Goal: Contribute content: Add original content to the website for others to see

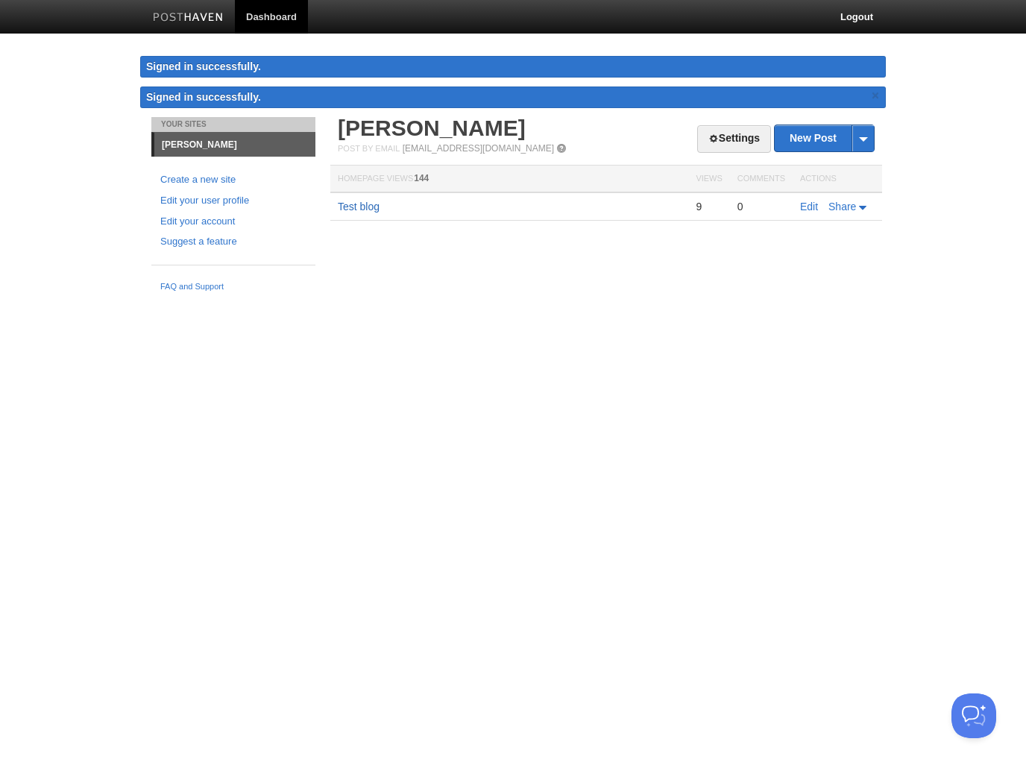
click at [367, 207] on link "Test blog" at bounding box center [359, 207] width 42 height 12
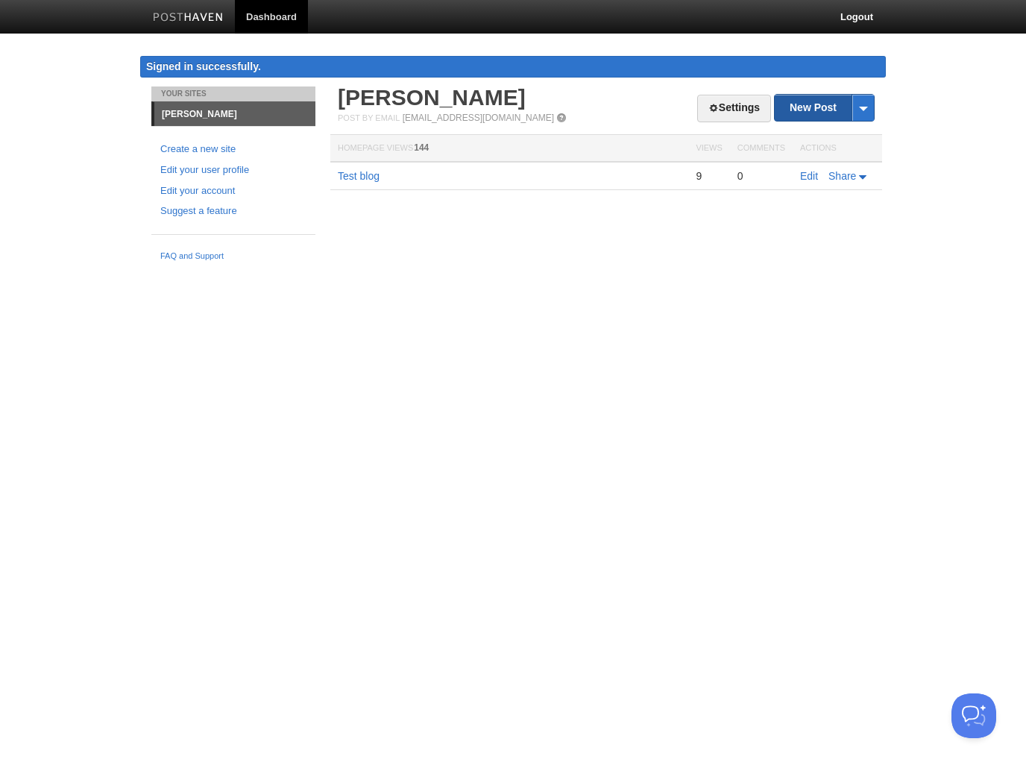
click at [822, 106] on link "New Post" at bounding box center [824, 108] width 99 height 26
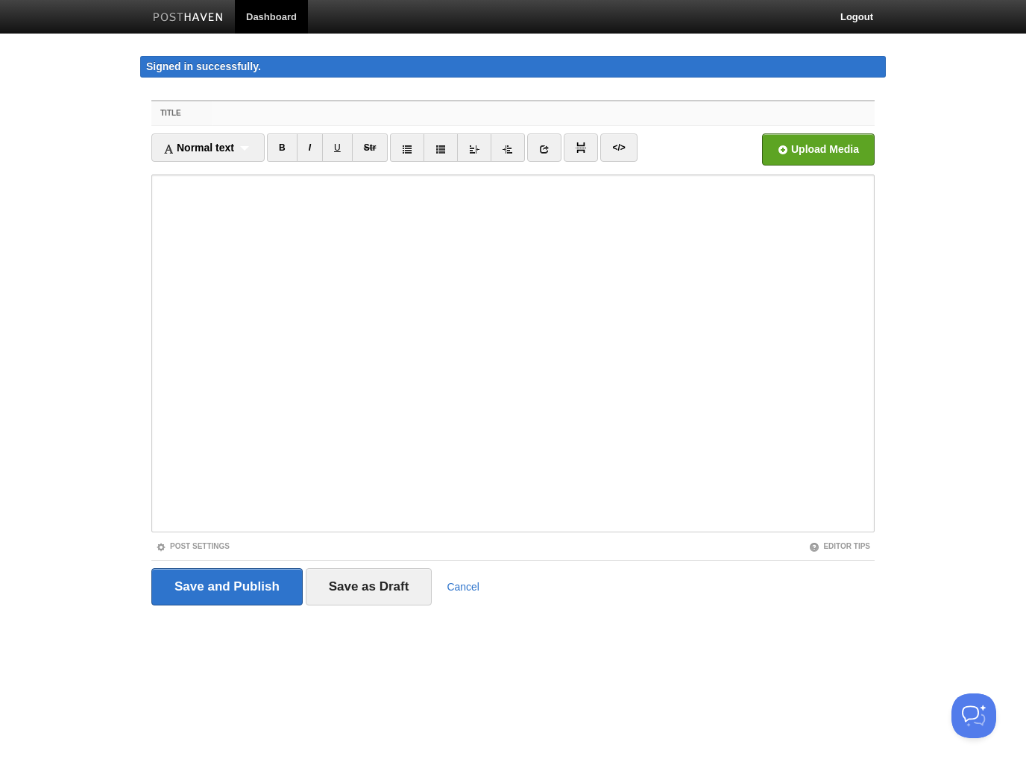
click at [293, 117] on input "Title" at bounding box center [543, 113] width 663 height 24
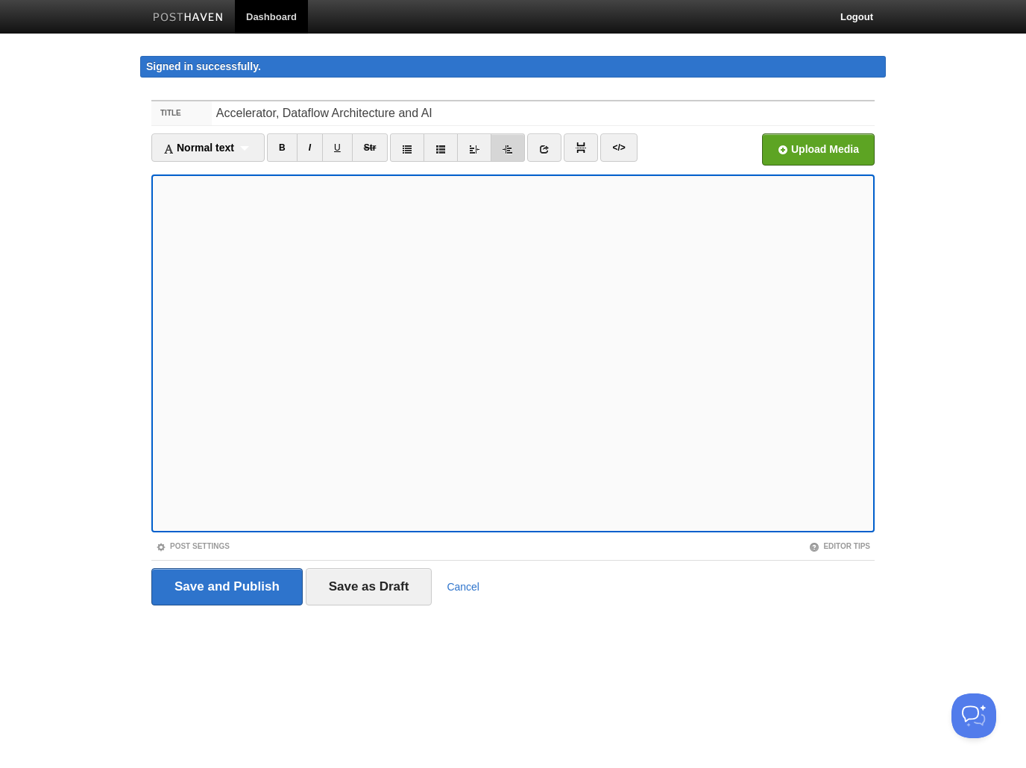
click at [498, 145] on link at bounding box center [508, 147] width 34 height 28
click at [475, 147] on icon at bounding box center [474, 149] width 10 height 10
click at [586, 148] on link at bounding box center [581, 147] width 34 height 28
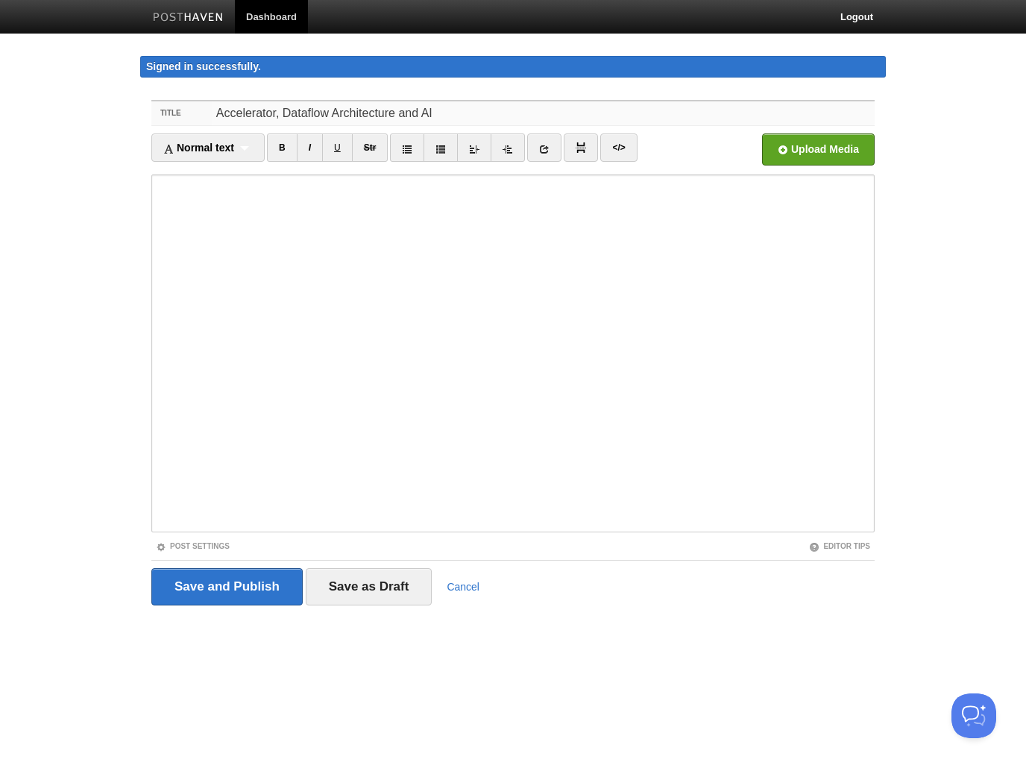
click at [483, 114] on input "Accelerator, Dataflow Architecture and AI" at bounding box center [543, 113] width 663 height 24
click at [376, 115] on input "Accelerator, Dataflow Architecture and AI - (1)" at bounding box center [543, 113] width 663 height 24
click at [299, 114] on input "Accelerator, Dataflow Architecture and AI - (1)" at bounding box center [543, 113] width 663 height 24
click at [255, 117] on input "Accelerator, Dataflow Architecture and AI - (1)" at bounding box center [543, 113] width 663 height 24
drag, startPoint x: 255, startPoint y: 117, endPoint x: 505, endPoint y: 66, distance: 255.0
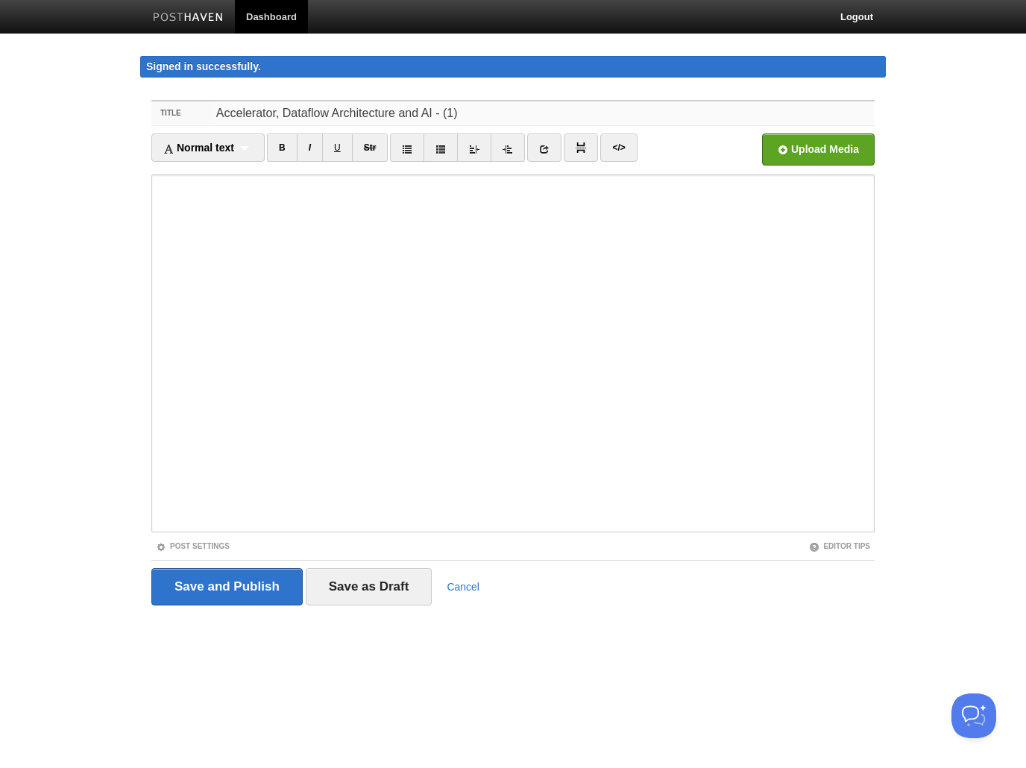
click at [257, 116] on input "Accelerator, Dataflow Architecture and AI - (1)" at bounding box center [543, 113] width 663 height 24
paste input "Accelerator"
type input "Dataflow Architecture, Accelerator, and AI - (1)"
click at [212, 593] on input "Save and Publish" at bounding box center [226, 586] width 151 height 37
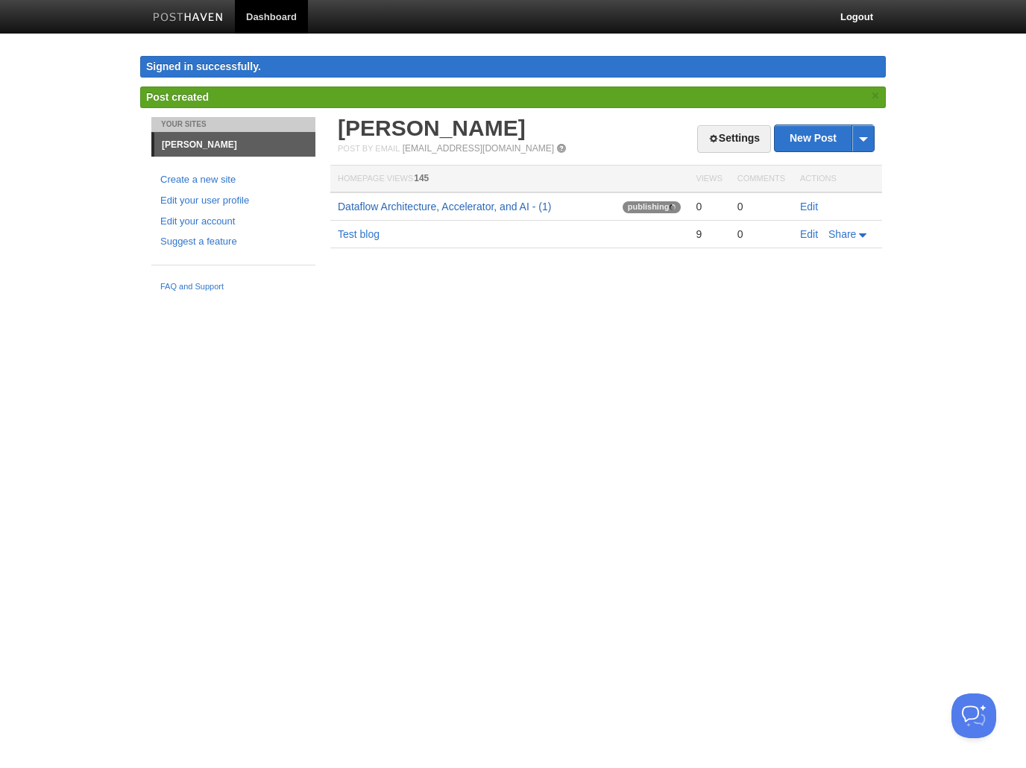
click at [376, 204] on link "Dataflow Architecture, Accelerator, and AI - (1)" at bounding box center [444, 207] width 213 height 12
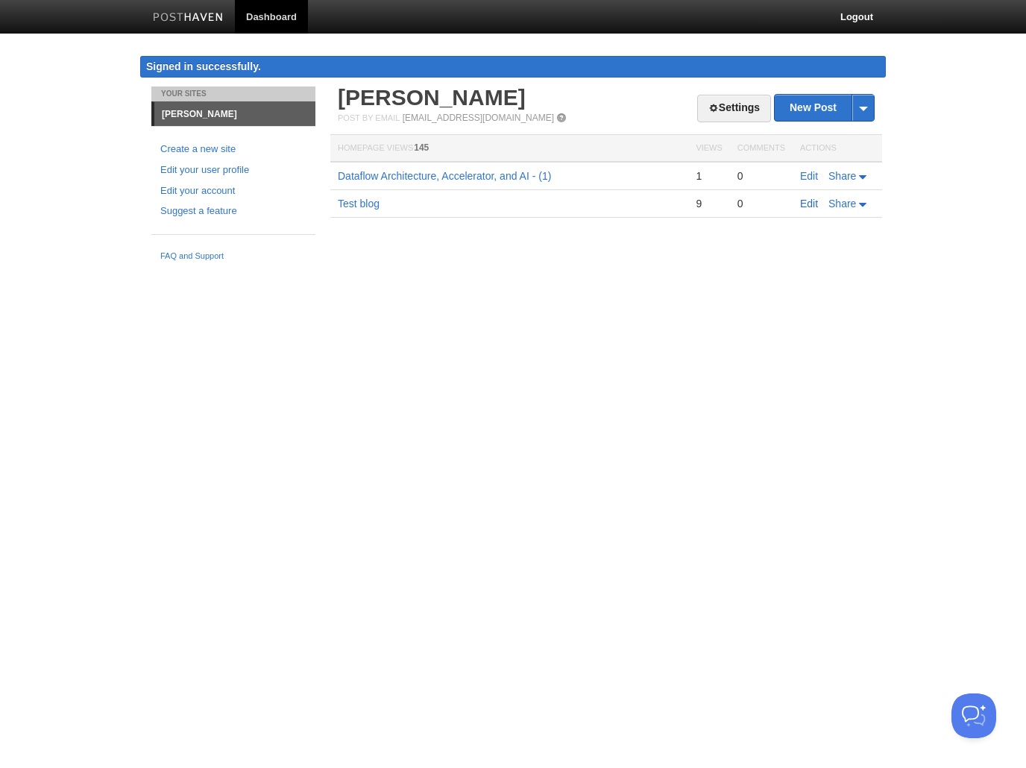
click at [816, 204] on link "Edit" at bounding box center [809, 204] width 18 height 12
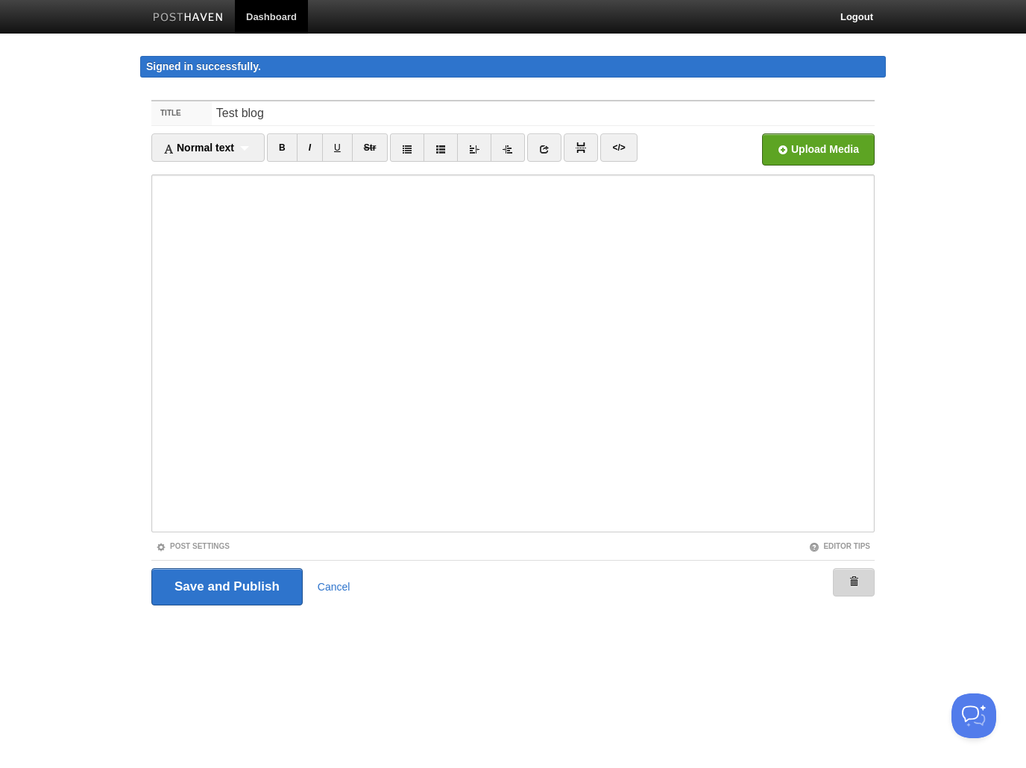
click at [868, 578] on link at bounding box center [854, 582] width 42 height 28
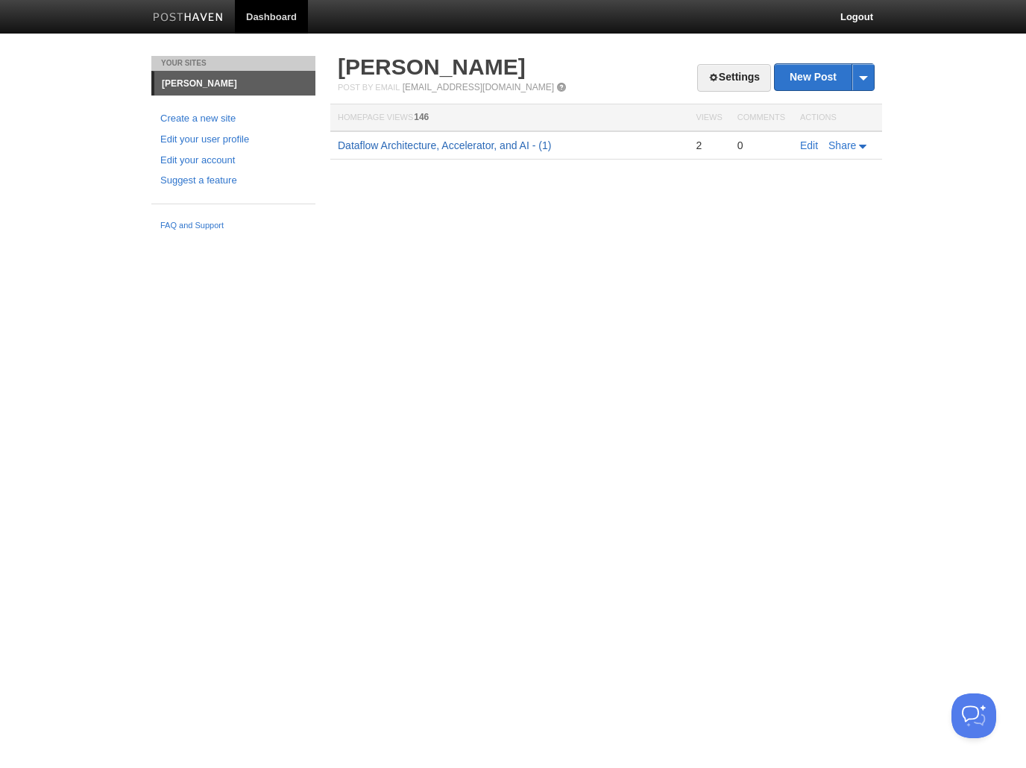
click at [435, 145] on link "Dataflow Architecture, Accelerator, and AI - (1)" at bounding box center [444, 145] width 213 height 12
click at [811, 150] on link "Edit" at bounding box center [809, 145] width 18 height 12
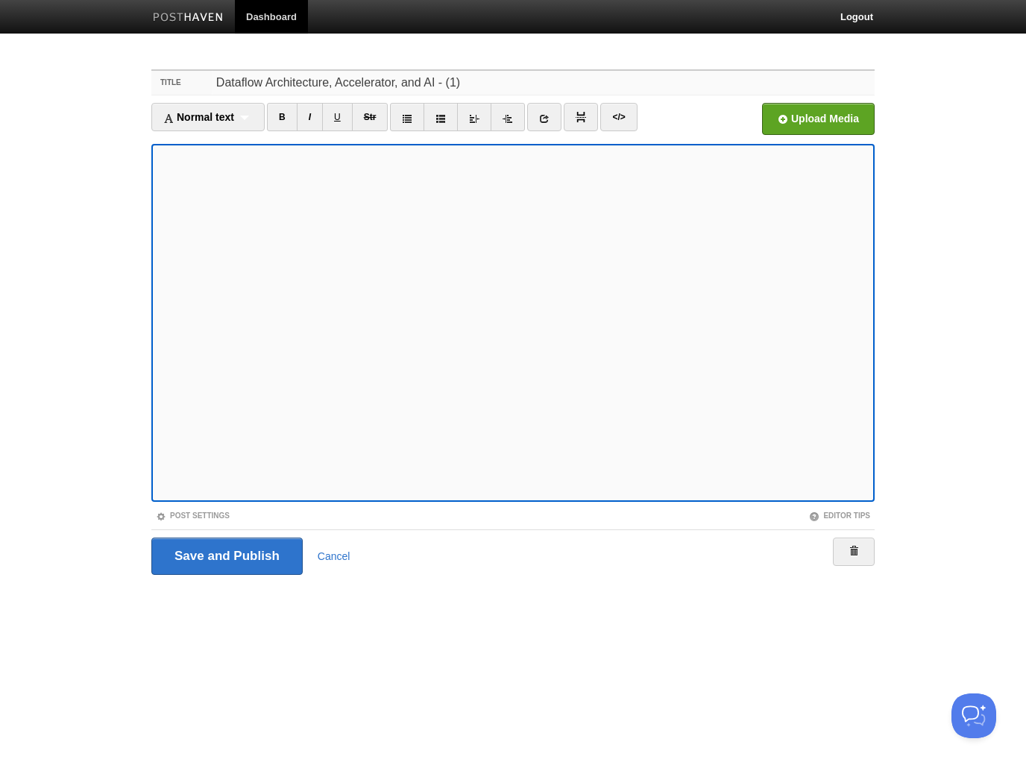
click at [368, 85] on input "Dataflow Architecture, Accelerator, and AI - (1)" at bounding box center [543, 83] width 663 height 24
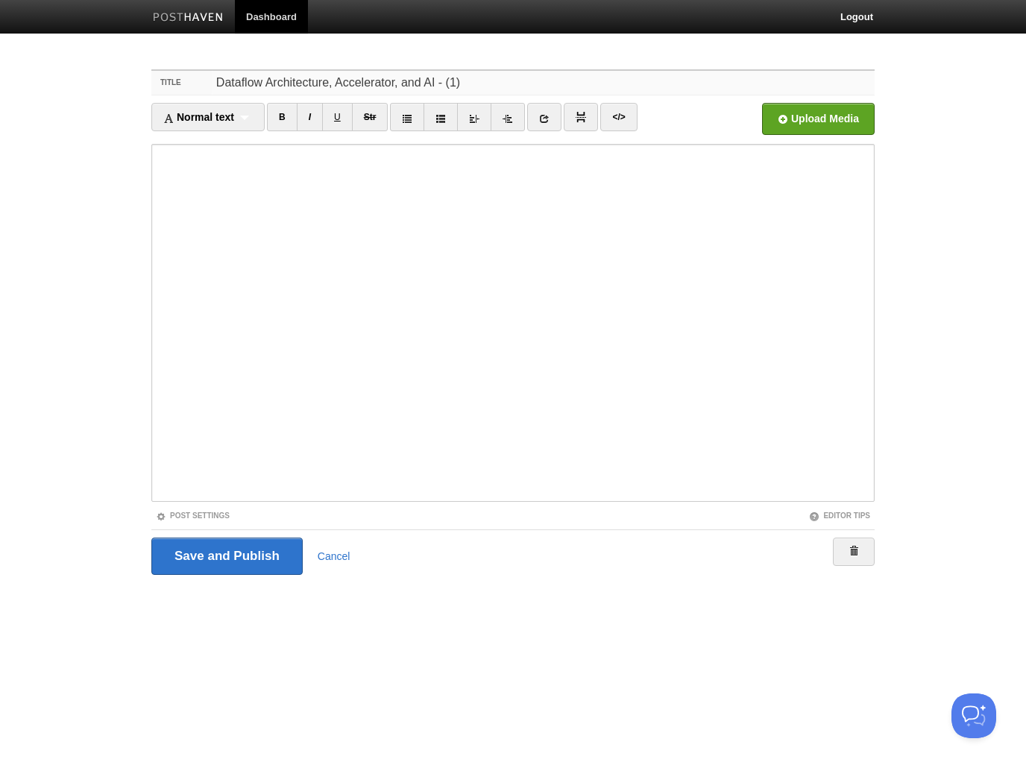
click at [368, 85] on input "Dataflow Architecture, Accelerator, and AI - (1)" at bounding box center [543, 83] width 663 height 24
click at [394, 81] on input "Dataflow Architecture and AI - (1)" at bounding box center [543, 83] width 663 height 24
type input "Dataflow Architecture and AI - (1)"
click at [230, 564] on input "Save and Publish" at bounding box center [226, 556] width 151 height 37
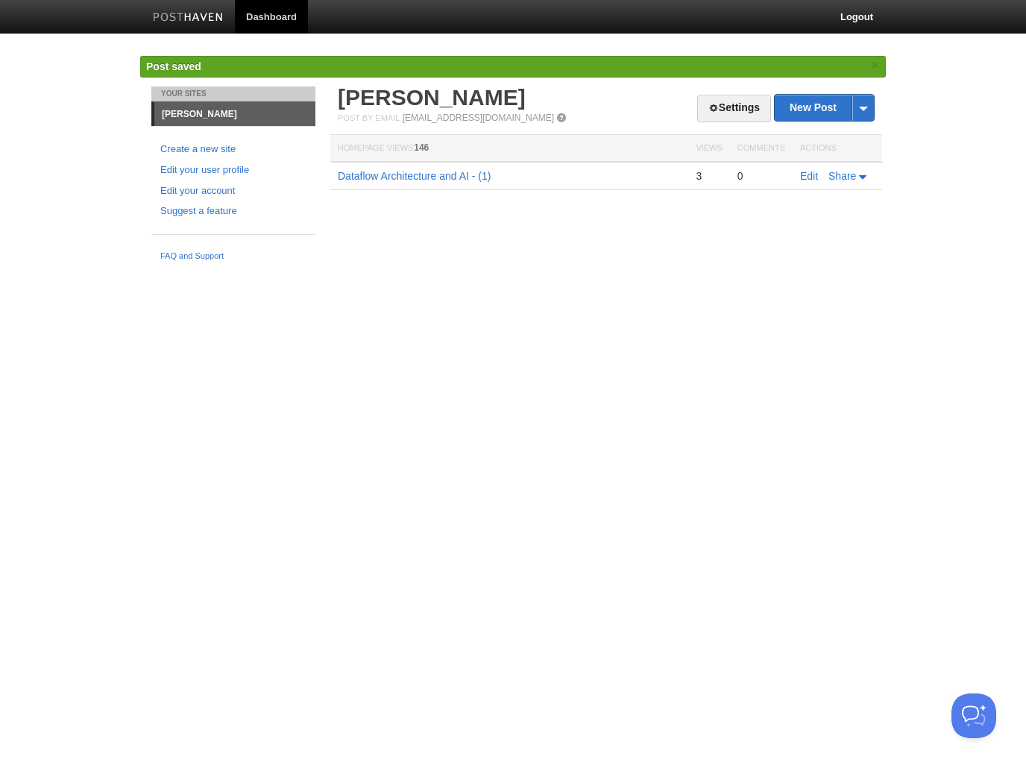
click at [542, 233] on div "Settings New Post by Web by Email [PERSON_NAME] Post by Email [EMAIL_ADDRESS][D…" at bounding box center [606, 160] width 559 height 148
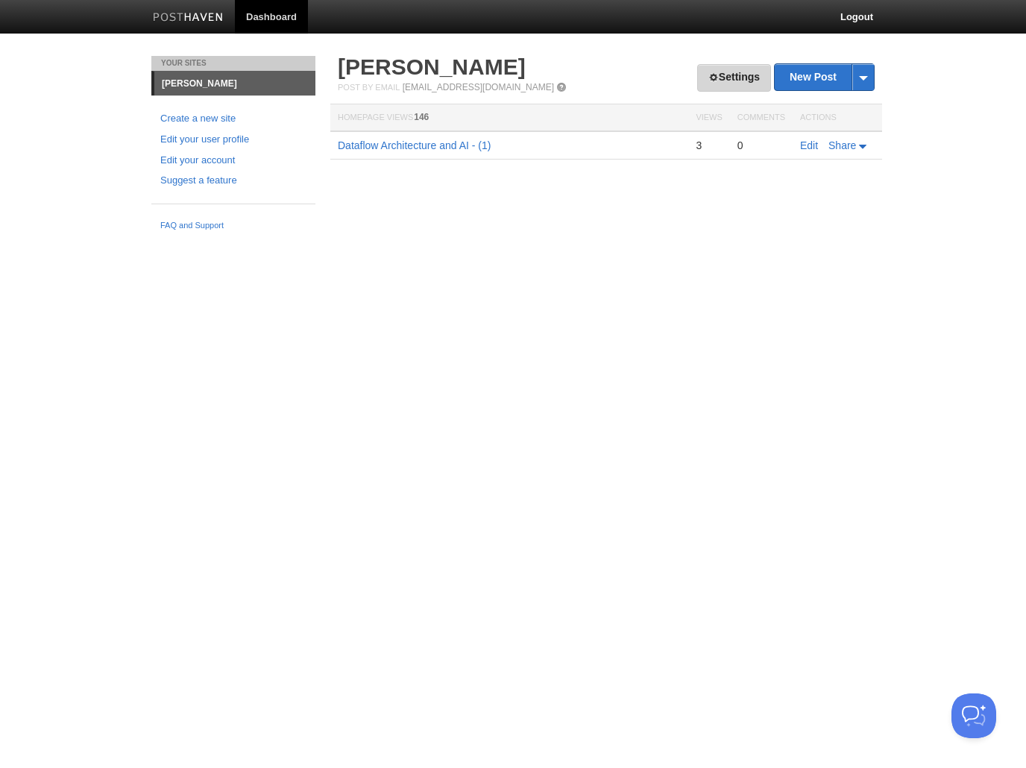
click at [726, 71] on link "Settings" at bounding box center [734, 78] width 74 height 28
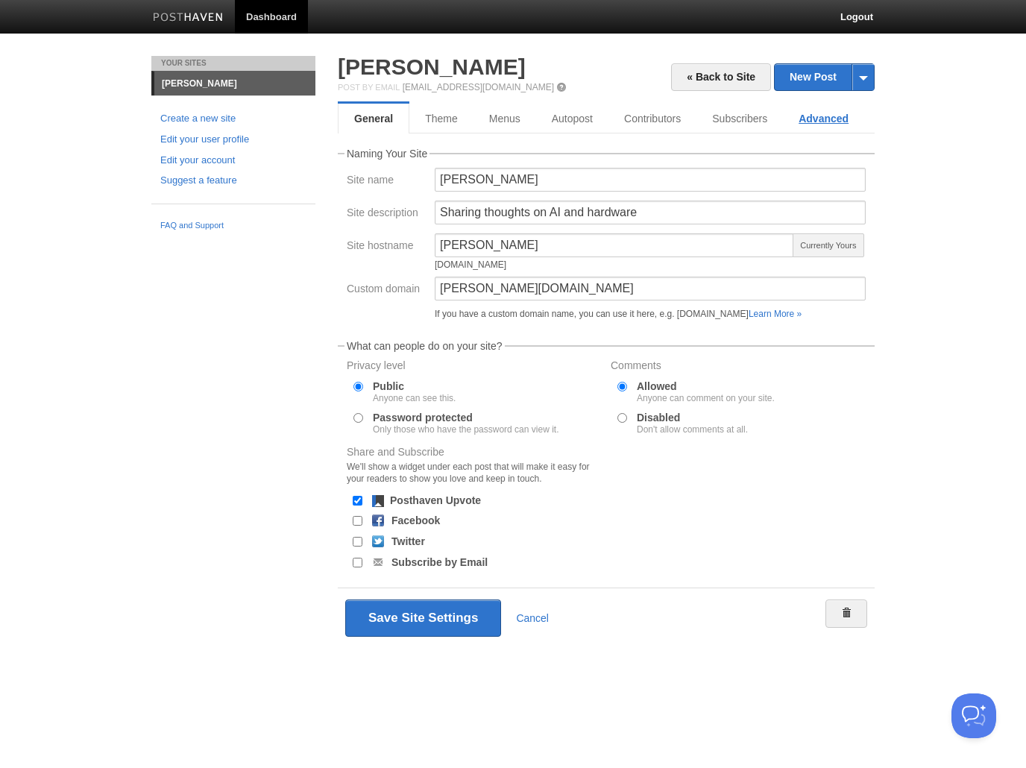
click at [833, 120] on link "Advanced" at bounding box center [823, 119] width 81 height 30
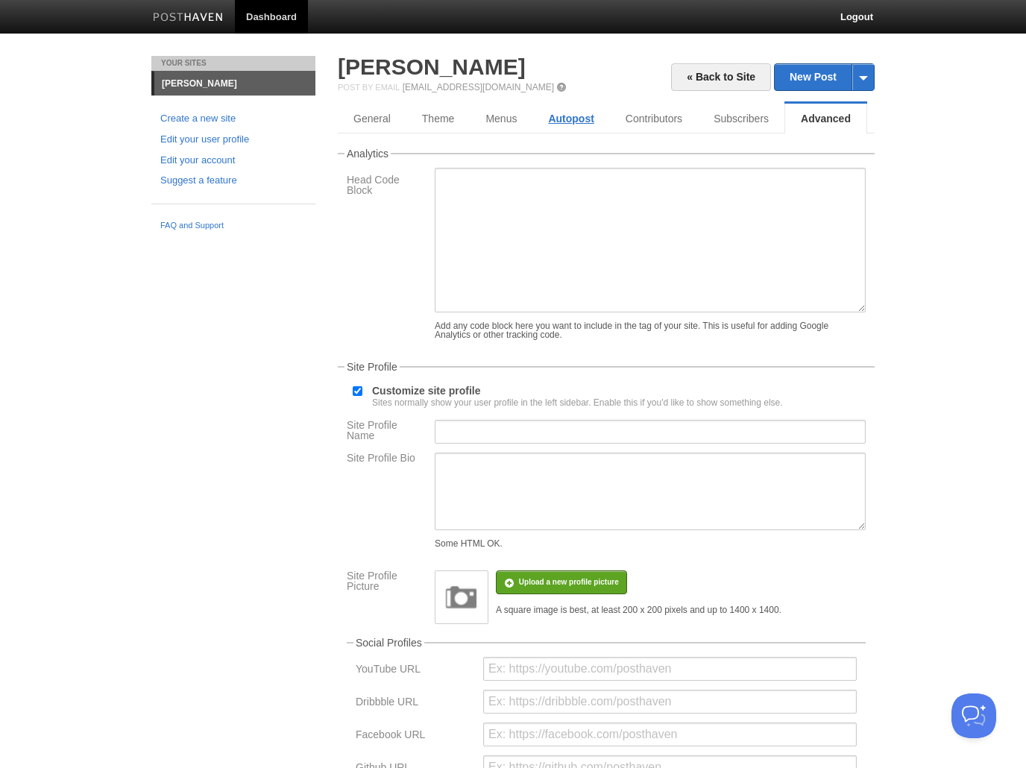
click at [558, 119] on link "Autopost" at bounding box center [570, 119] width 77 height 30
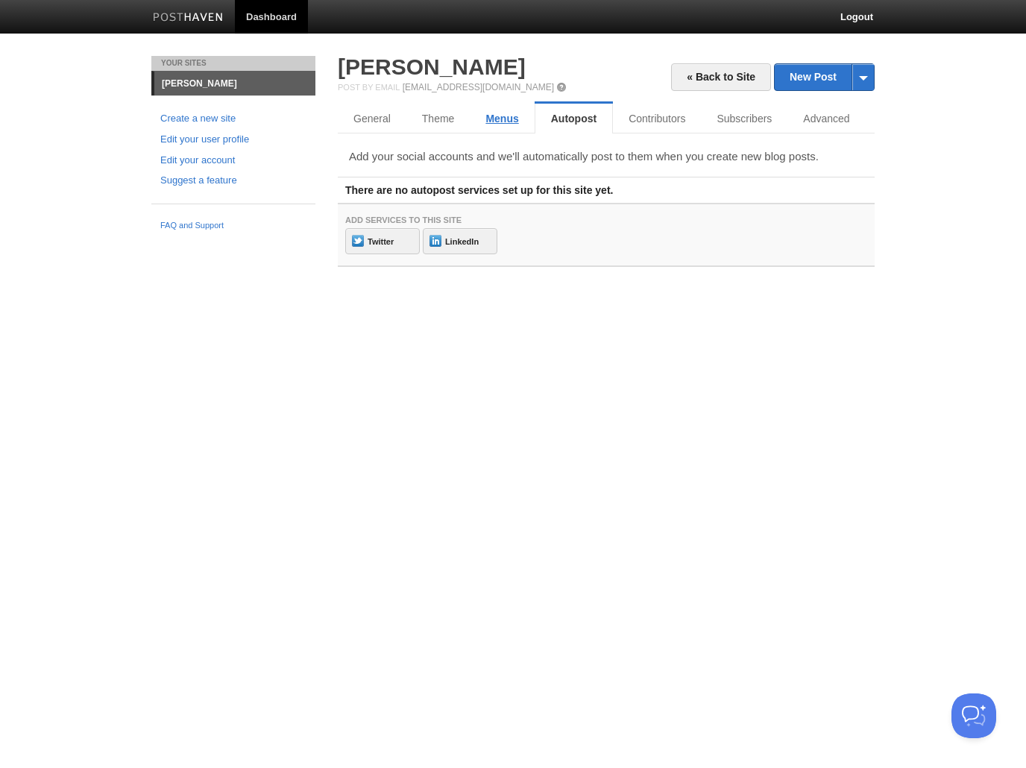
click at [497, 123] on link "Menus" at bounding box center [502, 119] width 64 height 30
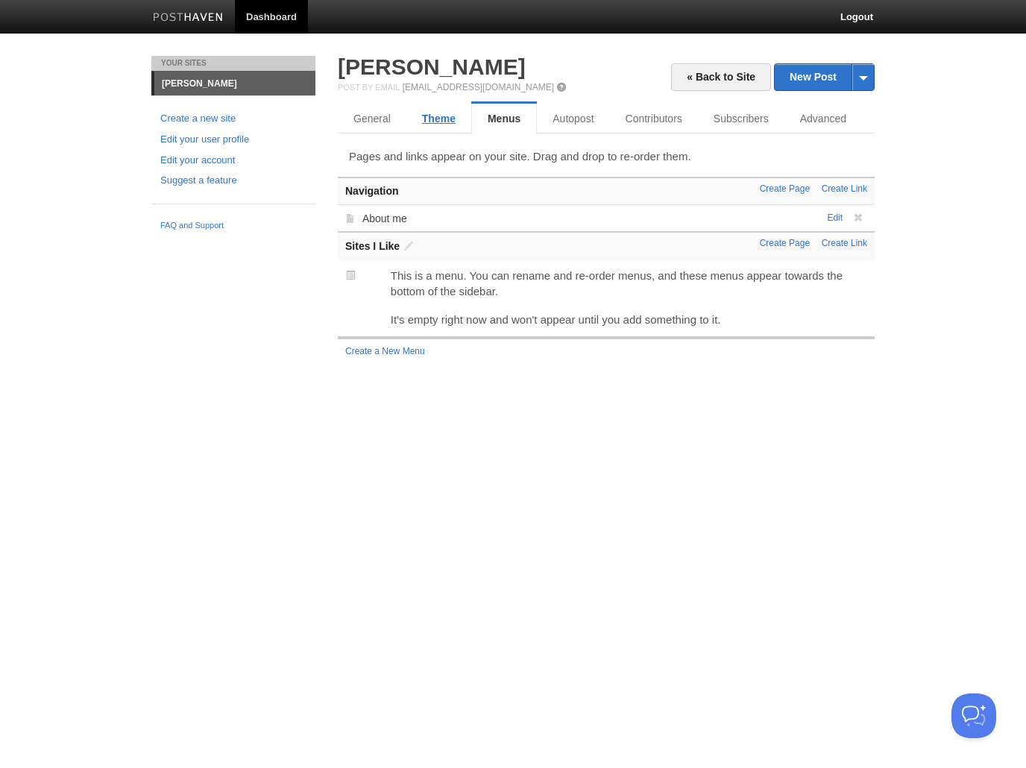
click at [428, 119] on link "Theme" at bounding box center [438, 119] width 65 height 30
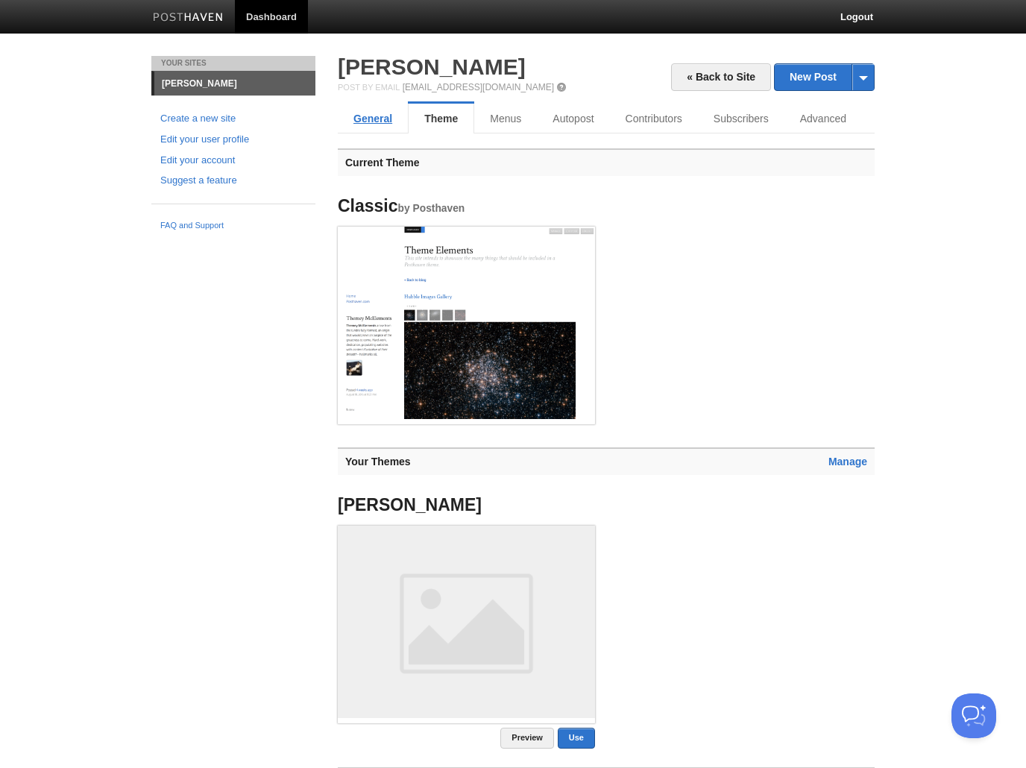
click at [351, 121] on link "General" at bounding box center [373, 119] width 70 height 30
